Goal: Find specific page/section: Find specific page/section

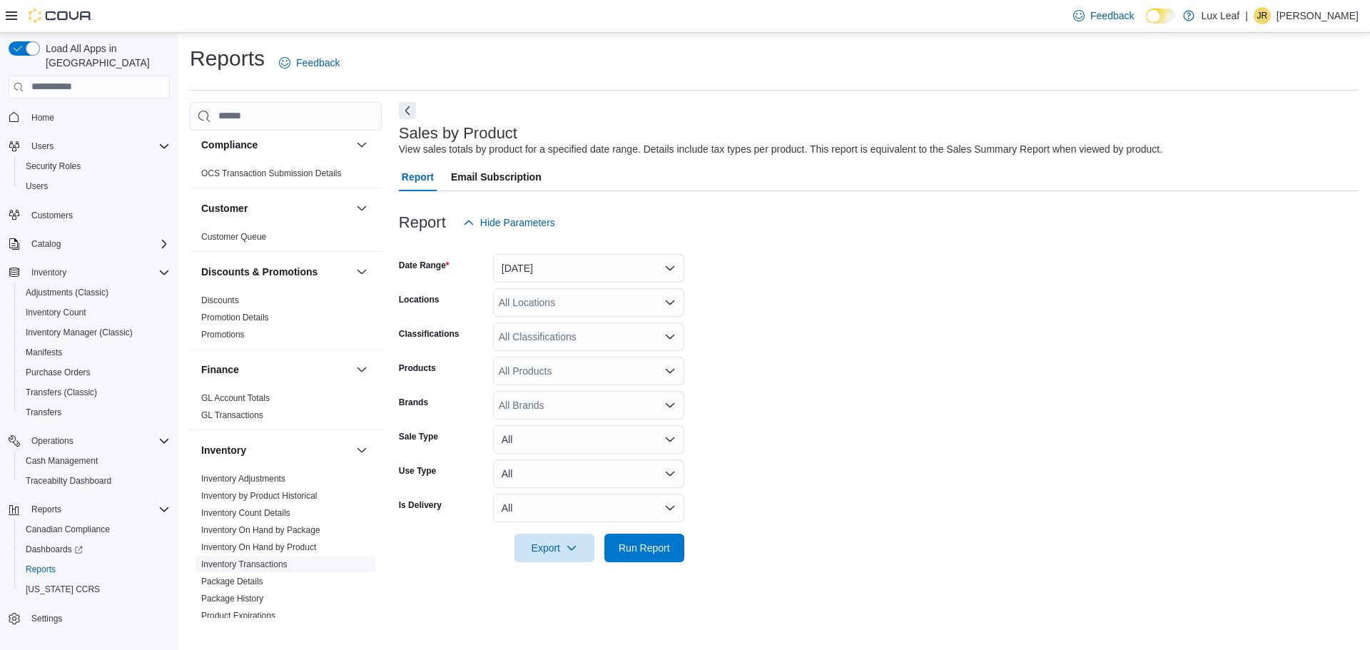
scroll to position [143, 0]
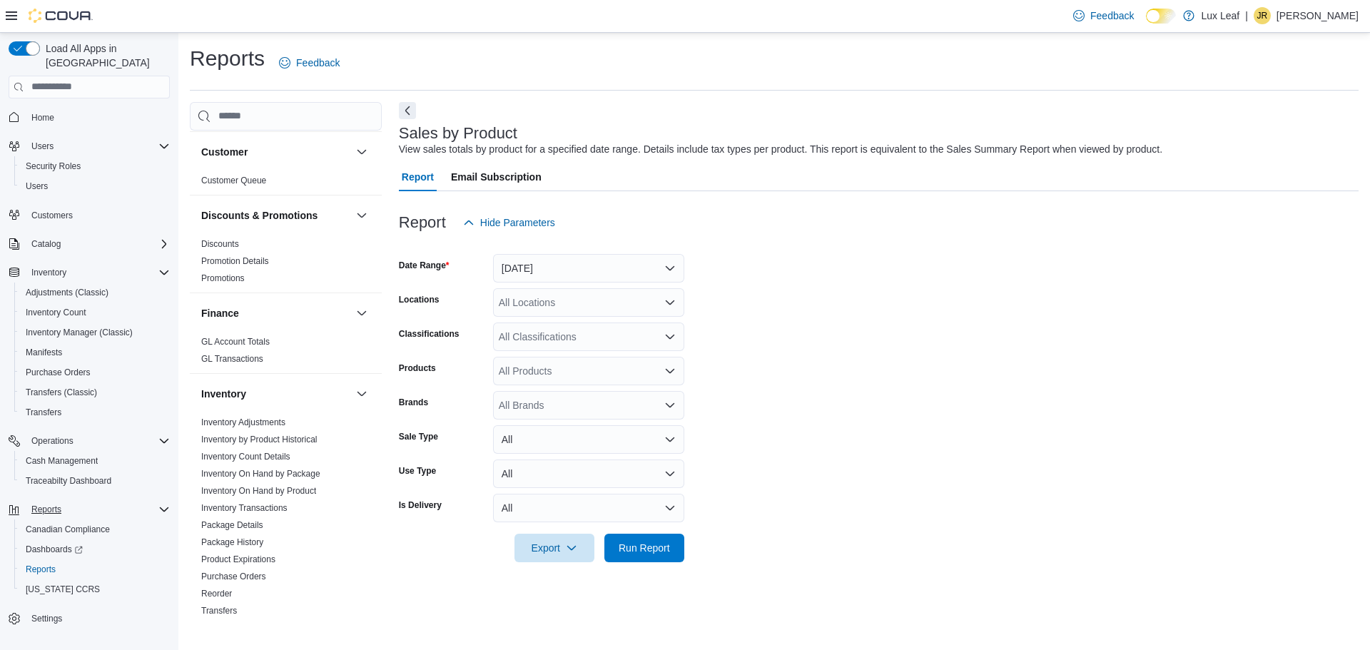
click at [109, 501] on div "Reports" at bounding box center [98, 509] width 144 height 17
click at [51, 499] on button "Reports" at bounding box center [89, 509] width 173 height 20
click at [143, 501] on div "Reports" at bounding box center [98, 509] width 144 height 17
click at [48, 544] on span "Dashboards" at bounding box center [54, 549] width 57 height 11
